Goal: Task Accomplishment & Management: Complete application form

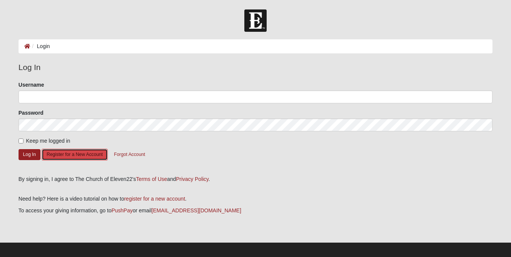
click at [94, 158] on button "Register for a New Account" at bounding box center [75, 155] width 66 height 12
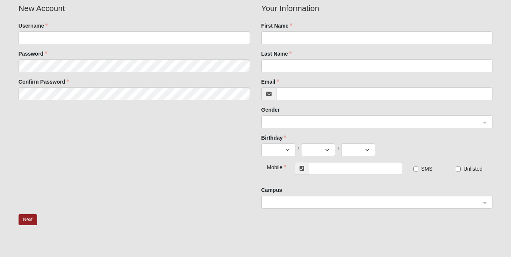
scroll to position [59, 0]
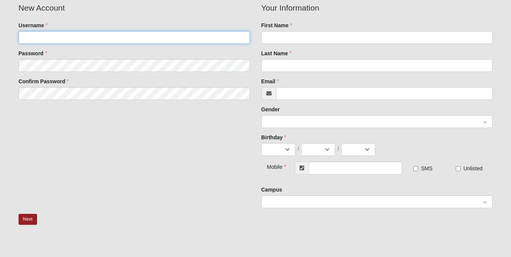
click at [86, 42] on input "Username" at bounding box center [135, 37] width 232 height 13
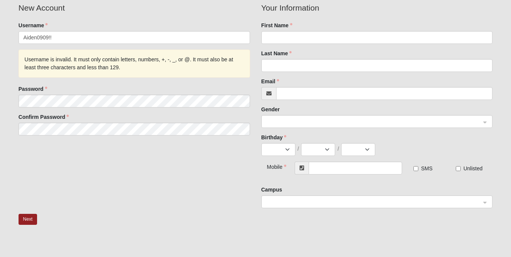
click at [66, 58] on fieldset "New Account Username Aiden0909!! Username is invalid. It must only contain lett…" at bounding box center [134, 71] width 243 height 139
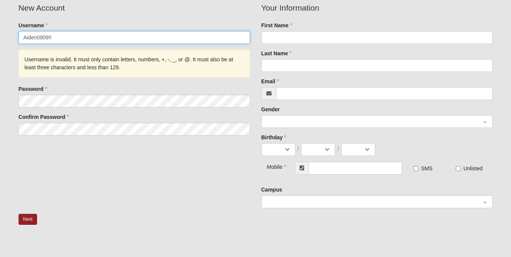
click at [85, 40] on input "Aiden0909!!" at bounding box center [135, 37] width 232 height 13
type input "A"
click at [85, 40] on input "Username" at bounding box center [135, 37] width 232 height 13
type input "[EMAIL_ADDRESS][DOMAIN_NAME]"
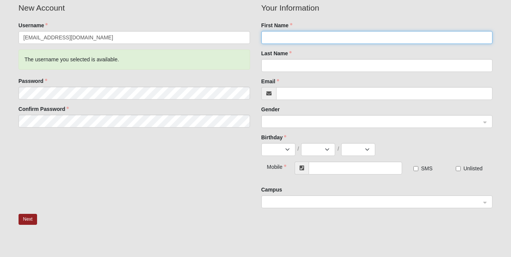
click at [292, 37] on input "First Name" at bounding box center [378, 37] width 232 height 13
type input "aiden"
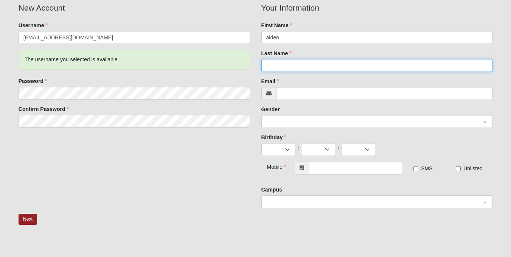
click at [288, 62] on input "Last Name" at bounding box center [378, 65] width 232 height 13
type input "[PERSON_NAME]"
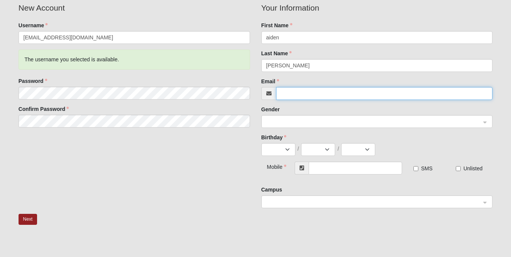
click at [296, 99] on input "Email" at bounding box center [384, 93] width 217 height 13
click at [298, 122] on span at bounding box center [373, 122] width 215 height 8
type input "[EMAIL_ADDRESS][DOMAIN_NAME]"
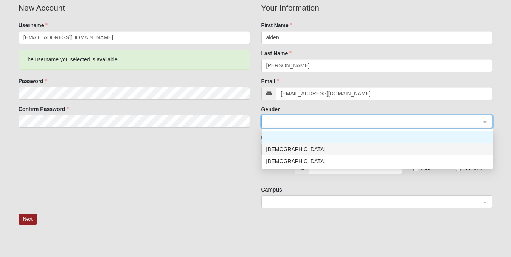
click at [285, 151] on div "[DEMOGRAPHIC_DATA]" at bounding box center [377, 149] width 223 height 8
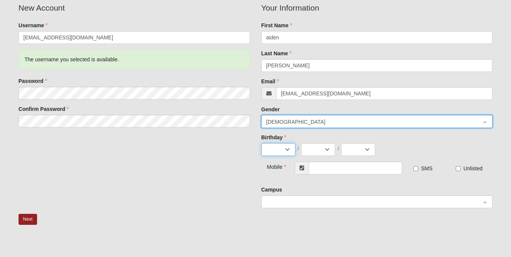
click at [280, 153] on select "Jan Feb Mar Apr May Jun [DATE] Aug Sep Oct Nov Dec" at bounding box center [279, 149] width 34 height 13
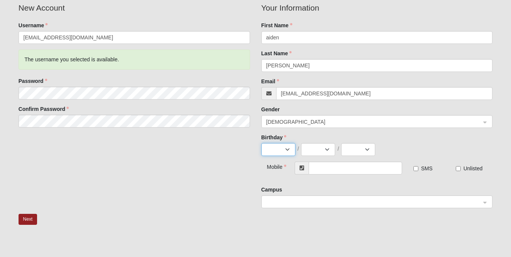
select select "7"
click at [262, 143] on select "Jan Feb Mar Apr May Jun [DATE] Aug Sep Oct Nov Dec" at bounding box center [279, 149] width 34 height 13
click at [312, 148] on select "1 2 3 4 5 6 7 8 9 10 11 12 13 14 15 16 17 18 19 20 21 22 23 24 25 26 27 28 29 3…" at bounding box center [318, 149] width 34 height 13
select select "23"
click at [301, 143] on select "1 2 3 4 5 6 7 8 9 10 11 12 13 14 15 16 17 18 19 20 21 22 23 24 25 26 27 28 29 3…" at bounding box center [318, 149] width 34 height 13
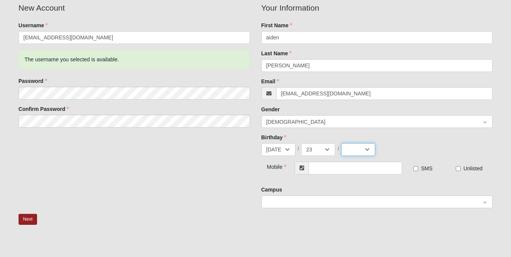
click at [348, 148] on select "2025 2024 2023 2022 2021 2020 2019 2018 2017 2016 2015 2014 2013 2012 2011 2010…" at bounding box center [358, 149] width 34 height 13
select select "2009"
click at [341, 143] on select "2025 2024 2023 2022 2021 2020 2019 2018 2017 2016 2015 2014 2013 2012 2011 2010…" at bounding box center [358, 149] width 34 height 13
click at [351, 167] on input "text" at bounding box center [355, 168] width 93 height 13
type input "[PHONE_NUMBER]"
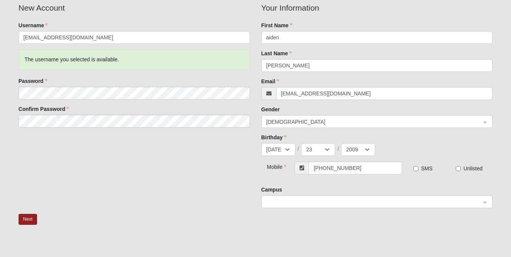
click at [421, 167] on label "SMS" at bounding box center [423, 169] width 19 height 8
click at [419, 167] on input "SMS" at bounding box center [416, 168] width 5 height 5
checkbox input "true"
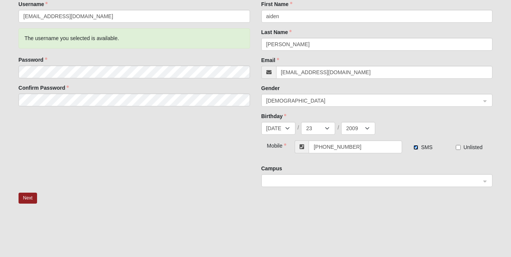
scroll to position [99, 0]
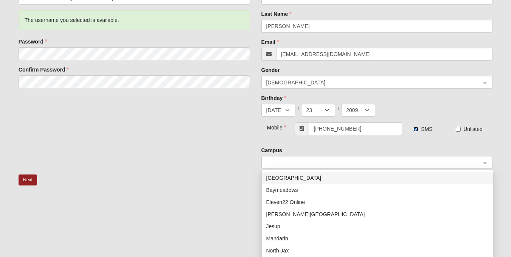
click at [406, 159] on span at bounding box center [373, 163] width 215 height 8
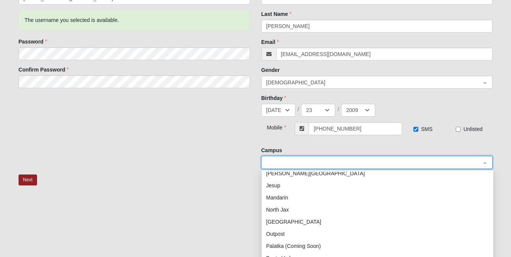
scroll to position [43, 0]
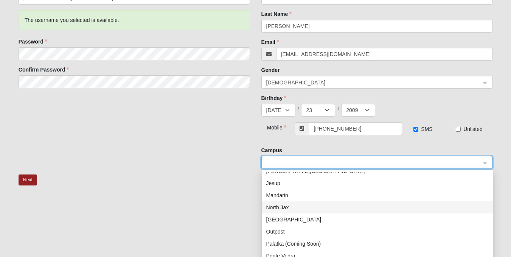
click at [290, 208] on div "North Jax" at bounding box center [377, 207] width 223 height 8
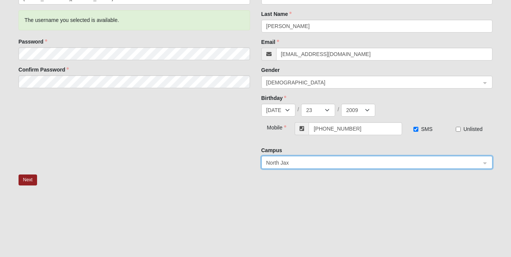
scroll to position [132, 0]
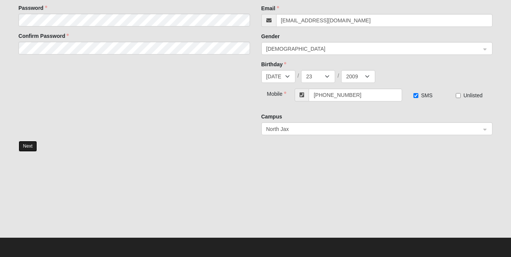
click at [29, 151] on button "Next" at bounding box center [28, 146] width 19 height 11
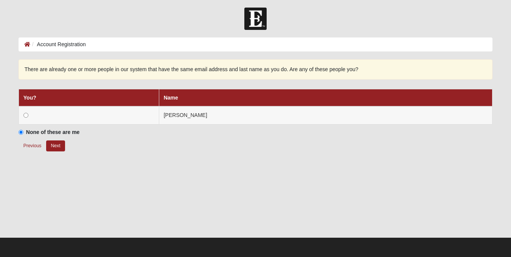
scroll to position [2, 0]
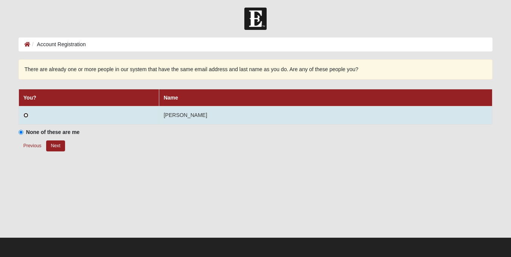
click at [28, 115] on input "radio" at bounding box center [25, 115] width 5 height 5
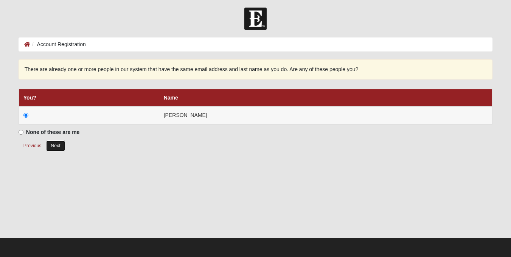
click at [61, 146] on button "Next" at bounding box center [55, 145] width 19 height 11
radio input "true"
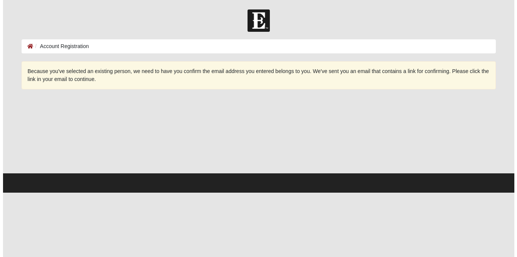
scroll to position [0, 0]
